Goal: Task Accomplishment & Management: Manage account settings

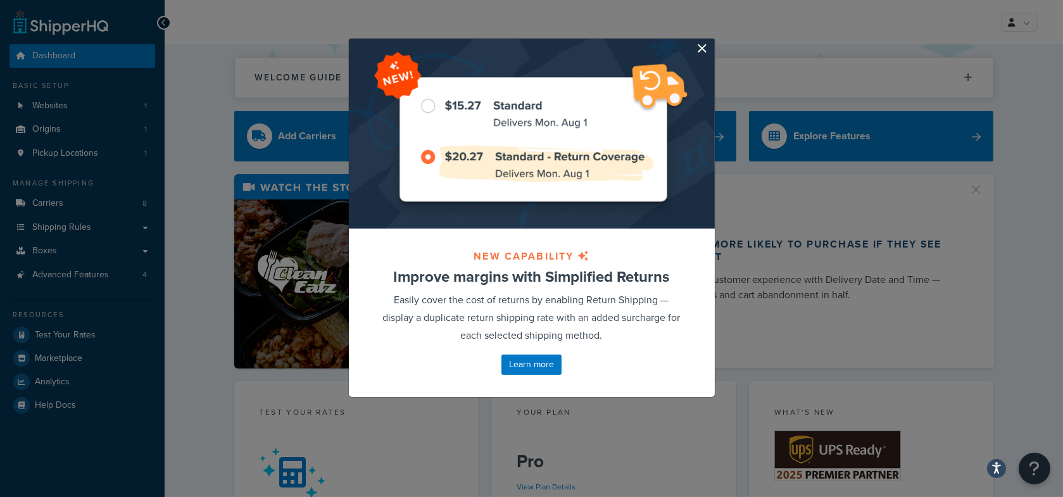
click at [712, 42] on button "button" at bounding box center [713, 40] width 3 height 3
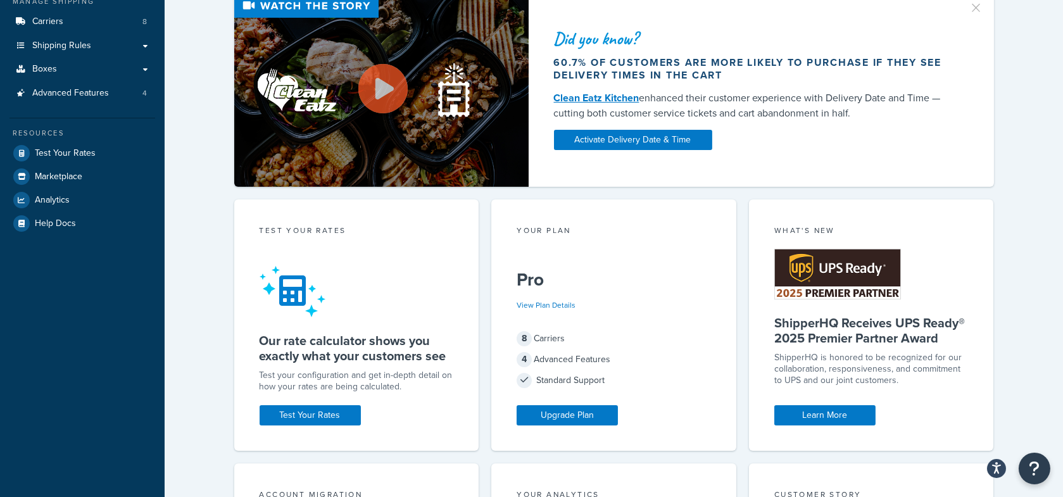
scroll to position [182, 0]
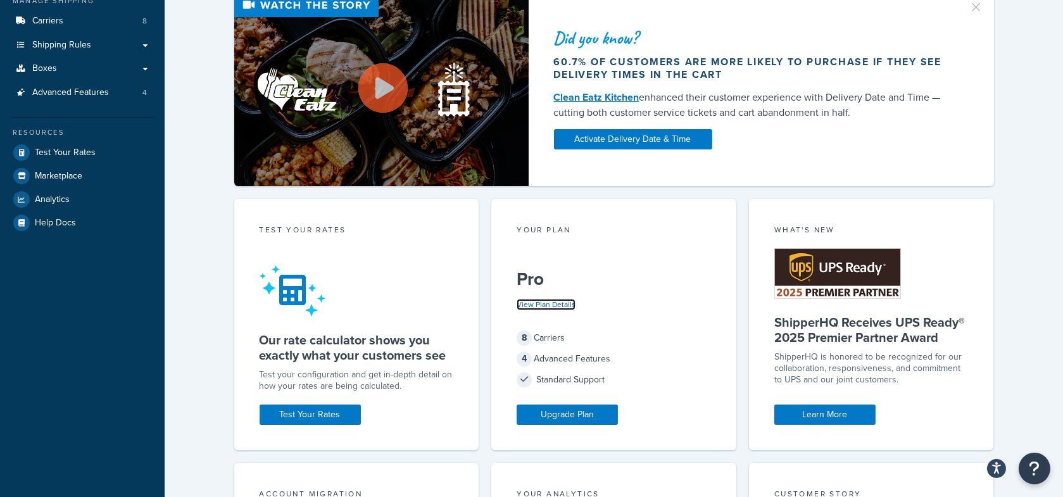
click at [562, 306] on link "View Plan Details" at bounding box center [546, 304] width 59 height 11
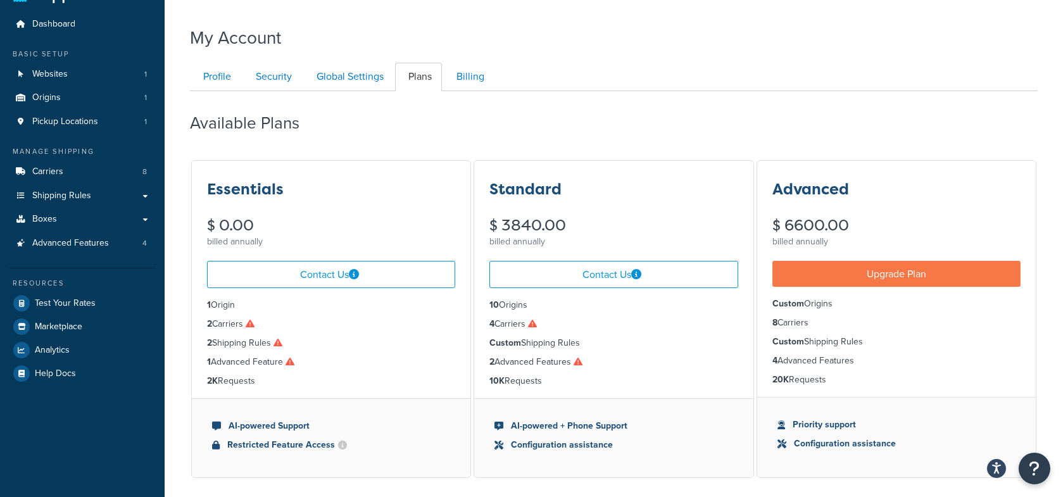
scroll to position [30, 0]
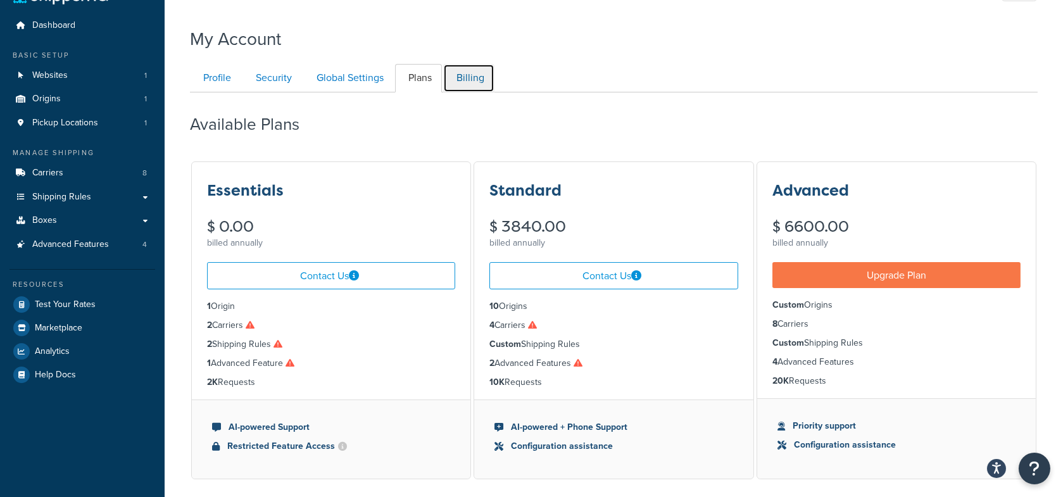
click at [479, 82] on link "Billing" at bounding box center [468, 78] width 51 height 28
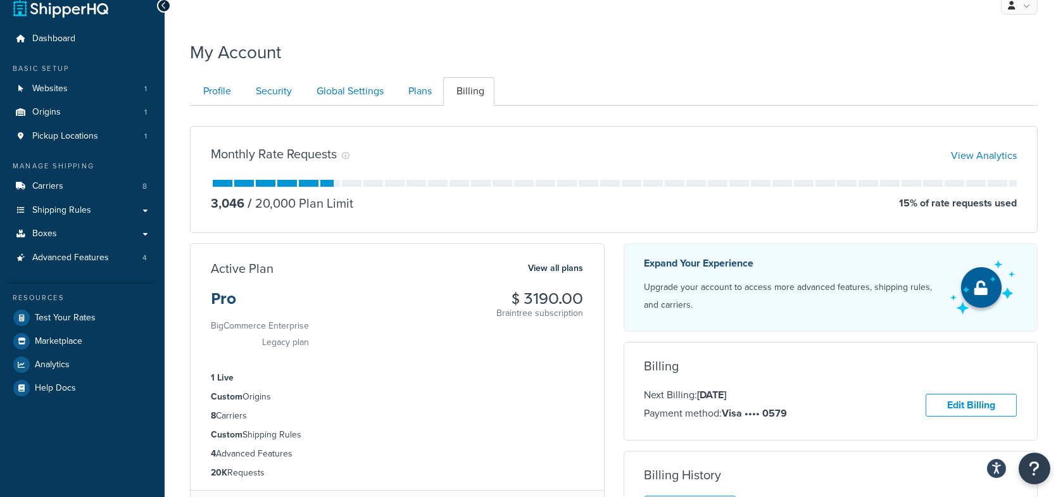
scroll to position [18, 0]
click at [993, 151] on link "View Analytics" at bounding box center [984, 155] width 66 height 15
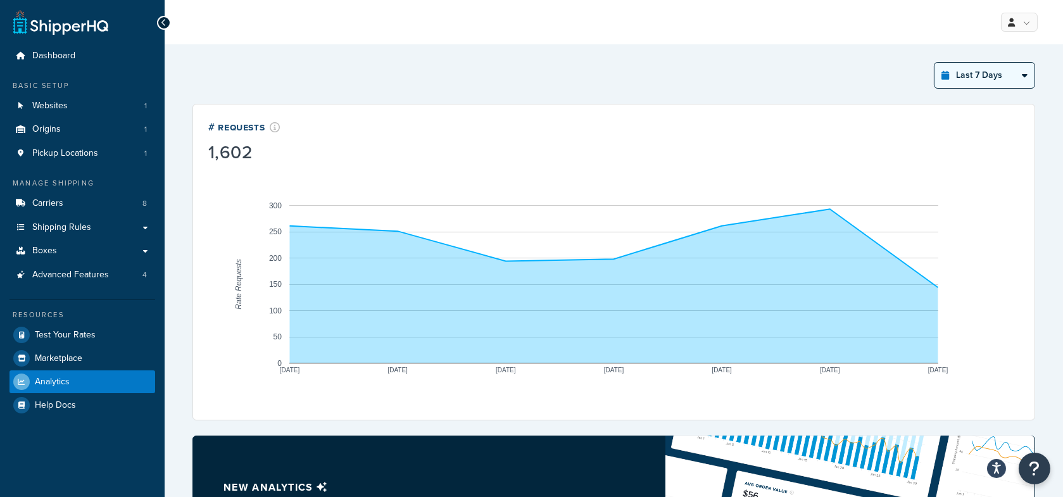
click at [976, 76] on select "Last 24 Hours Last 7 Days Last 30 Days Last 3 Months Last 6 Months Last 12 Mont…" at bounding box center [985, 75] width 100 height 25
select select "last_30_days"
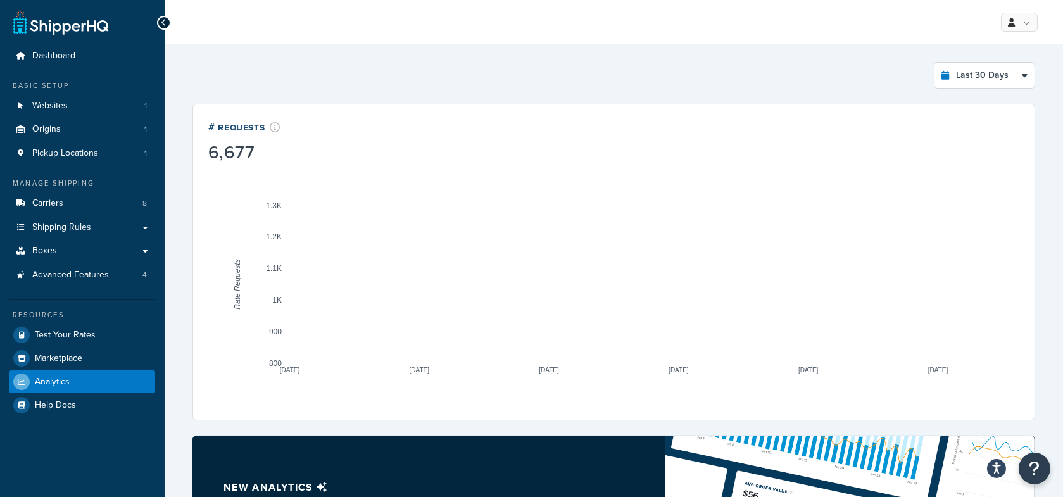
drag, startPoint x: 972, startPoint y: 69, endPoint x: 595, endPoint y: 3, distance: 382.6
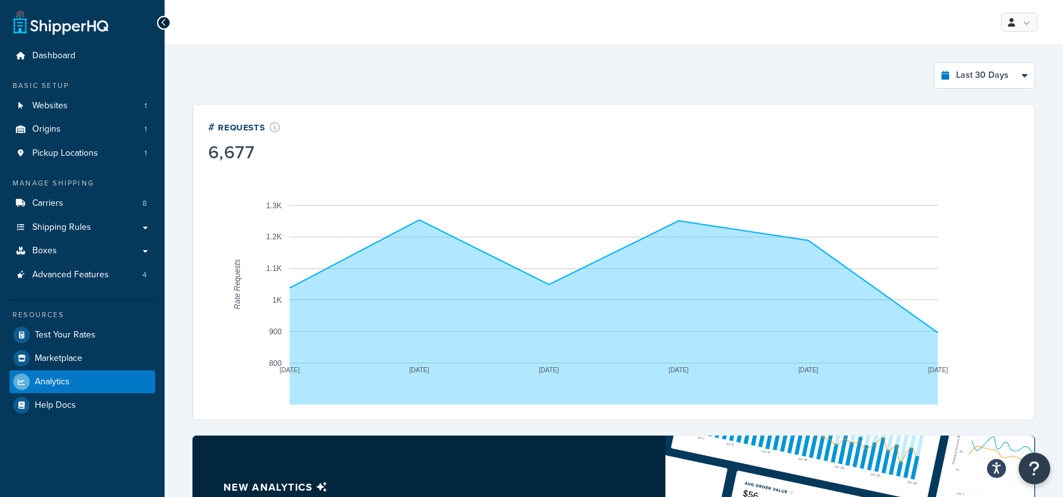
click at [0, 0] on div "Dashboard Basic Setup Websites 1 Origins 1 Pickup Locations 1 Manage Shipping C…" at bounding box center [531, 416] width 1063 height 833
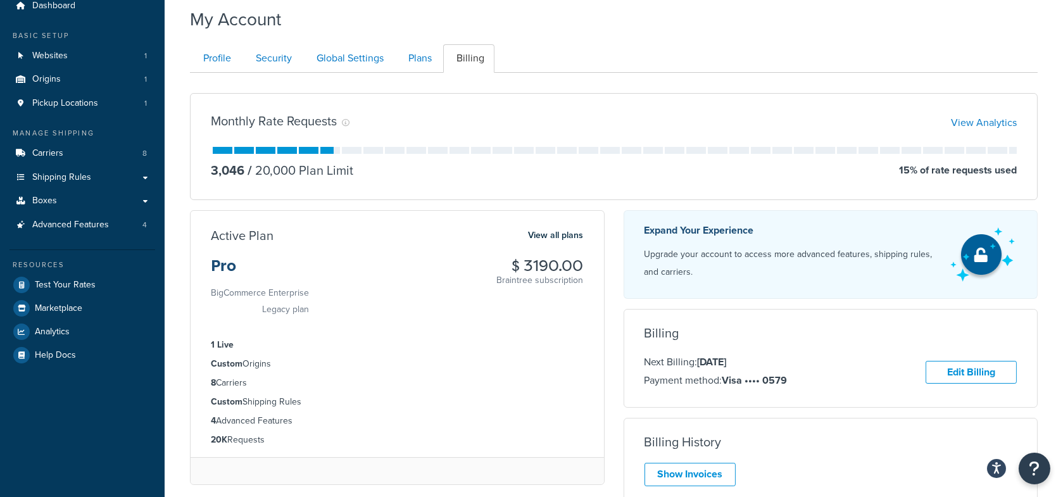
scroll to position [57, 0]
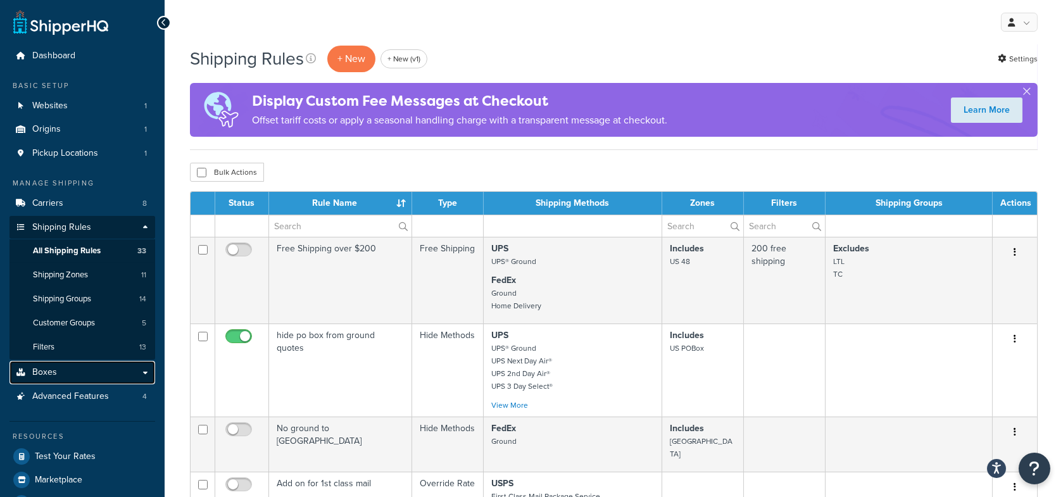
click at [108, 370] on link "Boxes" at bounding box center [82, 372] width 146 height 23
